Goal: Find specific page/section: Find specific page/section

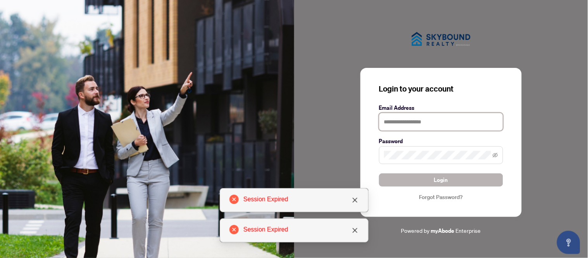
type input "**********"
click at [412, 180] on button "Login" at bounding box center [441, 179] width 124 height 13
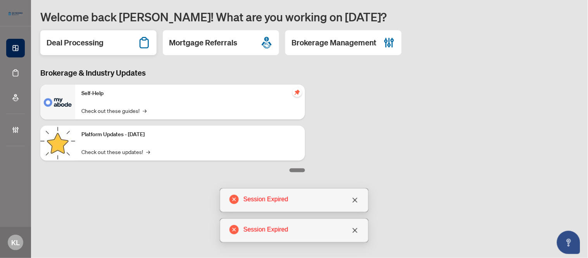
click at [122, 48] on div "Deal Processing" at bounding box center [98, 42] width 116 height 25
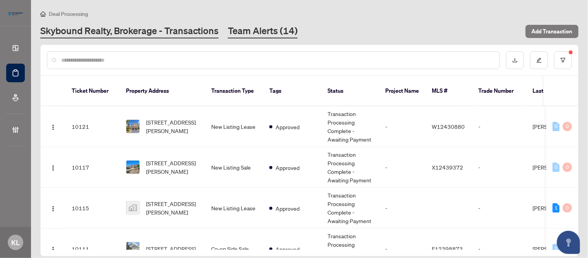
click at [238, 29] on link "Team Alerts (14)" at bounding box center [263, 31] width 70 height 14
